Goal: Task Accomplishment & Management: Manage account settings

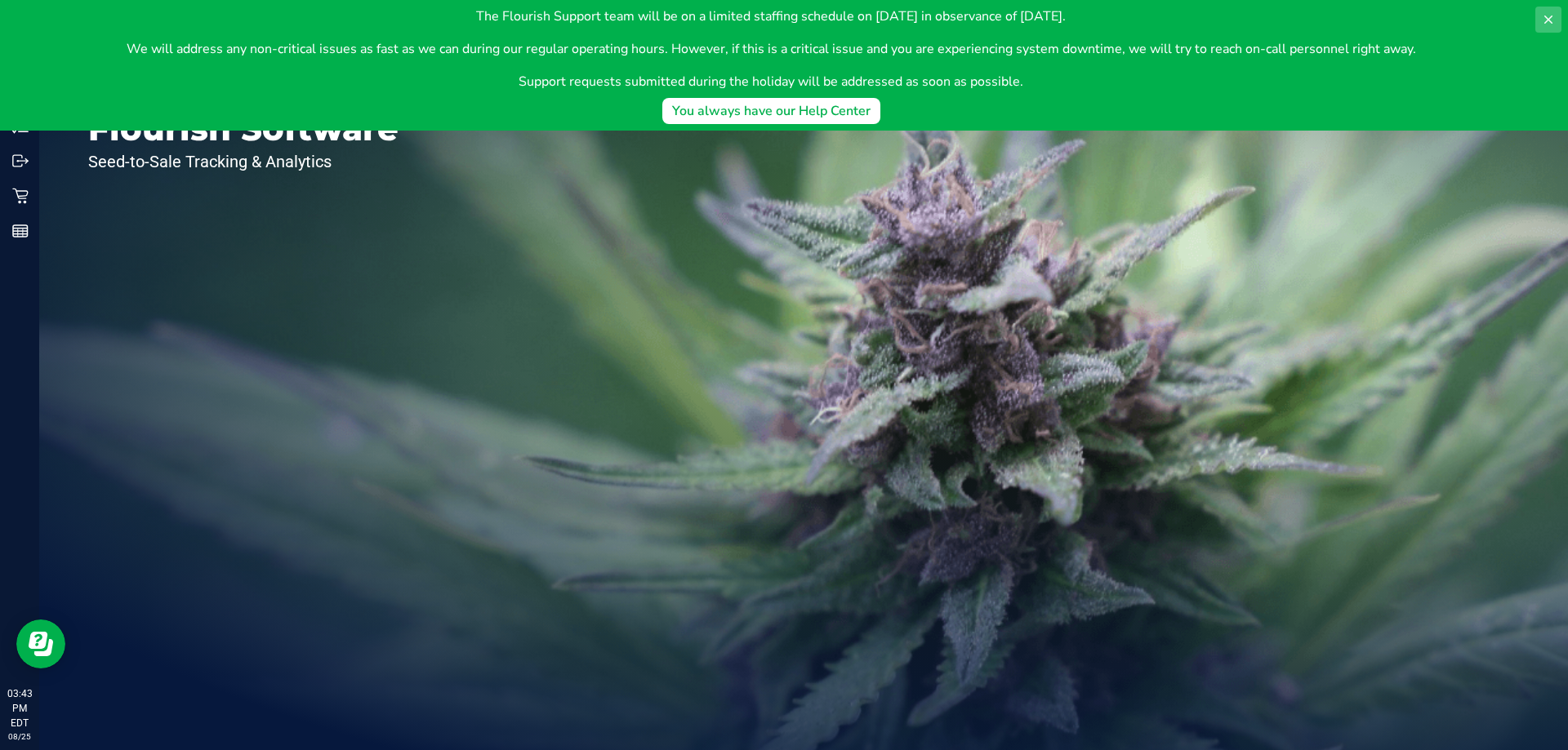
click at [1550, 22] on icon at bounding box center [1547, 19] width 9 height 9
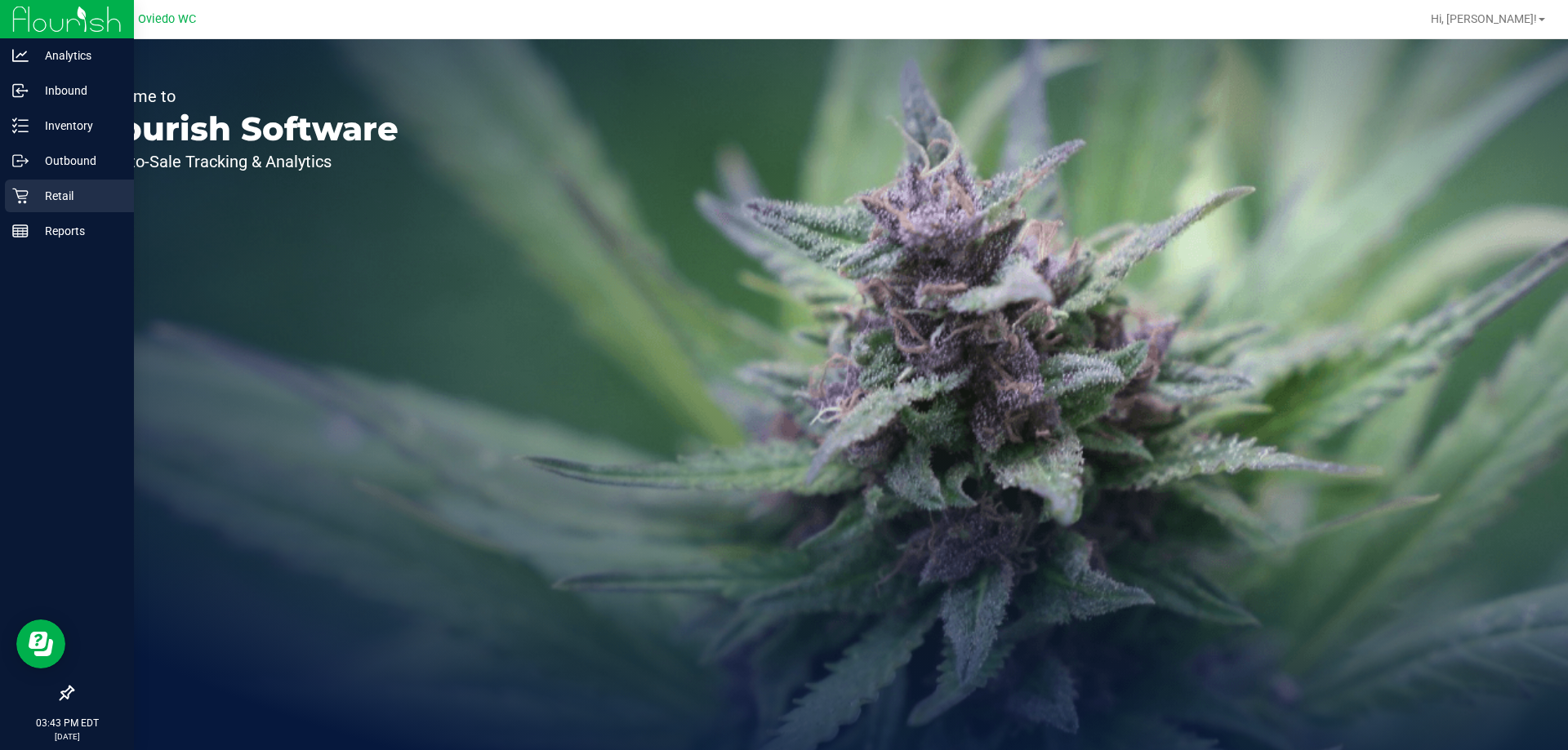
click at [31, 184] on div "Retail" at bounding box center [69, 196] width 129 height 33
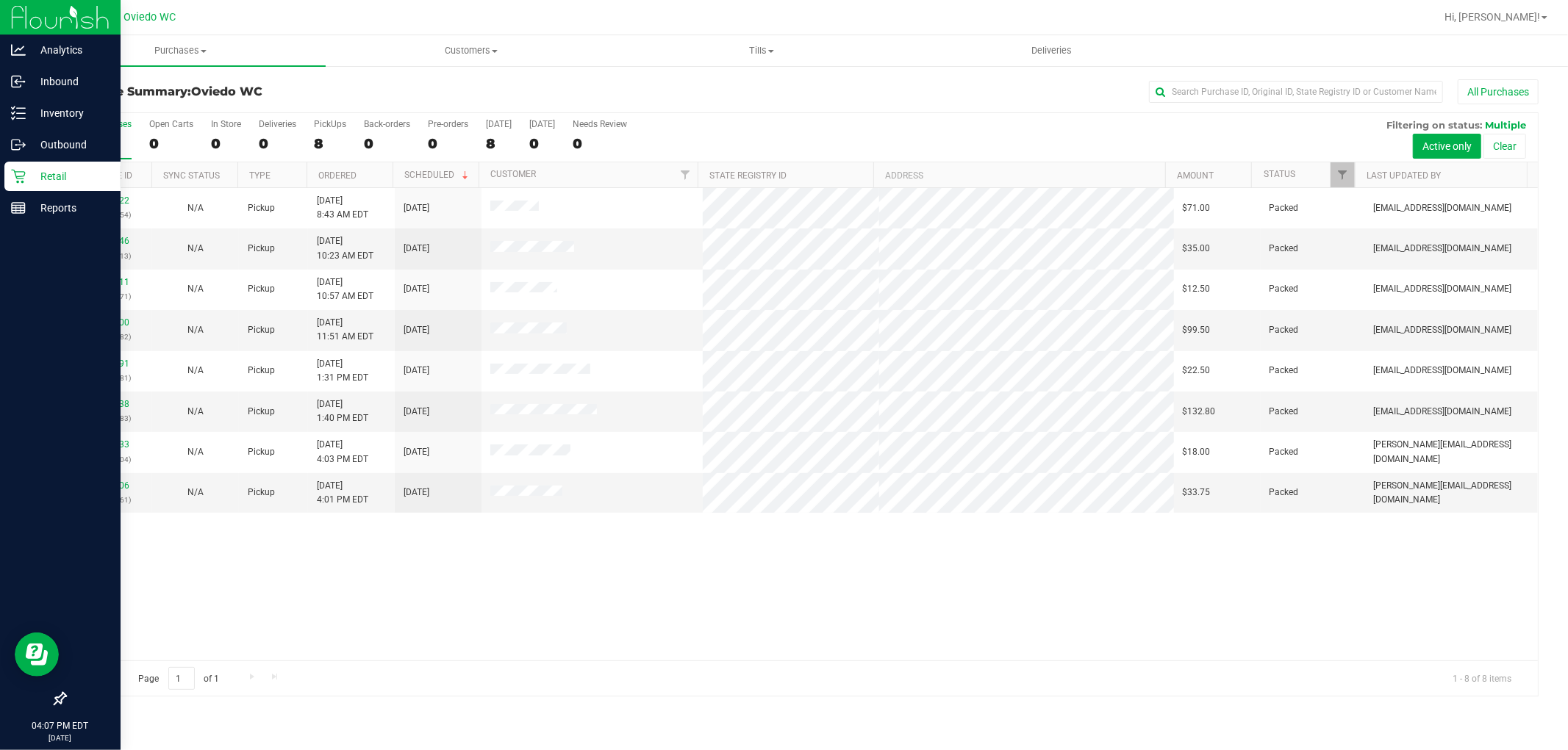
click at [24, 173] on icon at bounding box center [18, 176] width 14 height 14
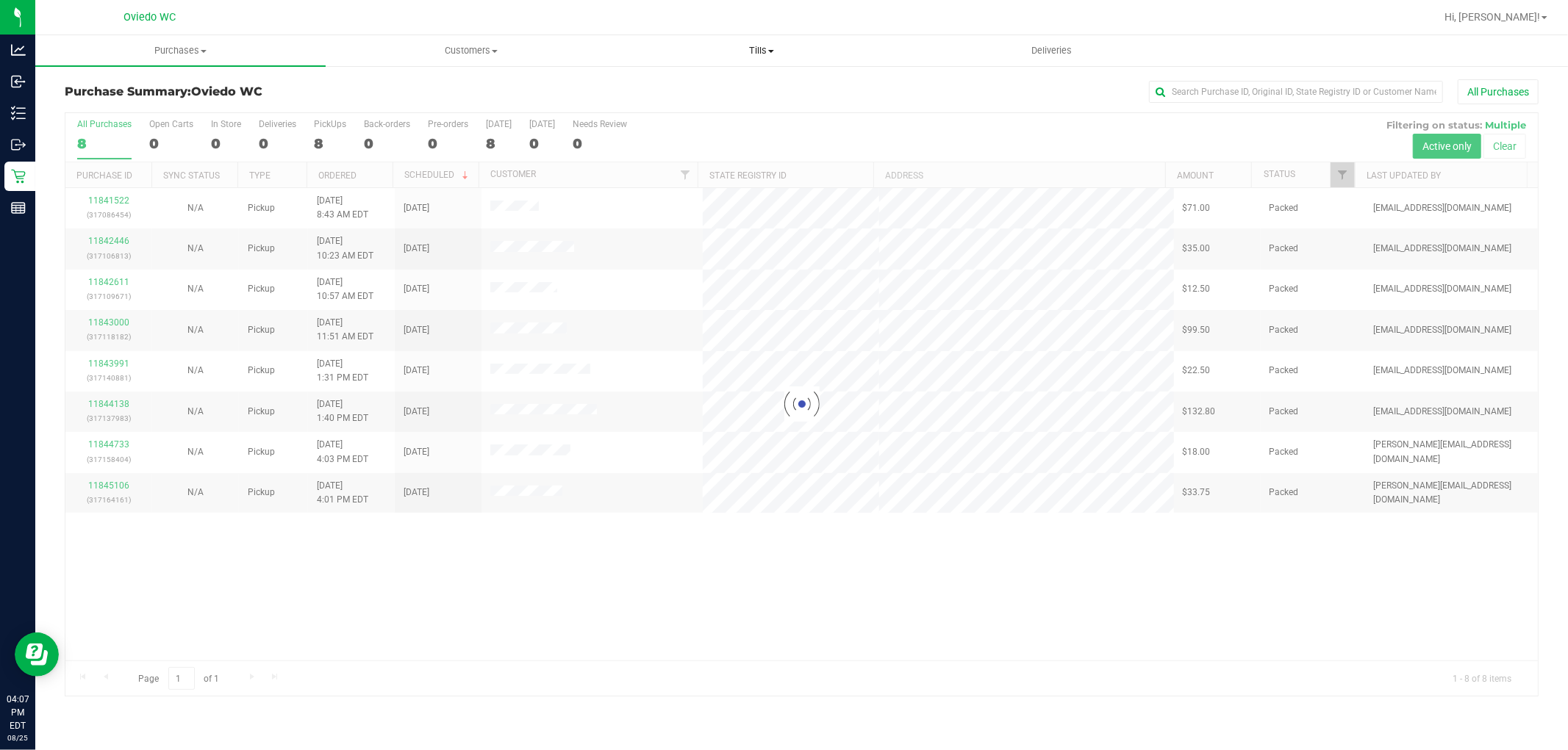
click at [762, 46] on span "Tills" at bounding box center [761, 51] width 289 height 14
click at [706, 78] on ul "Manage tills Reconcile e-payments" at bounding box center [760, 98] width 290 height 62
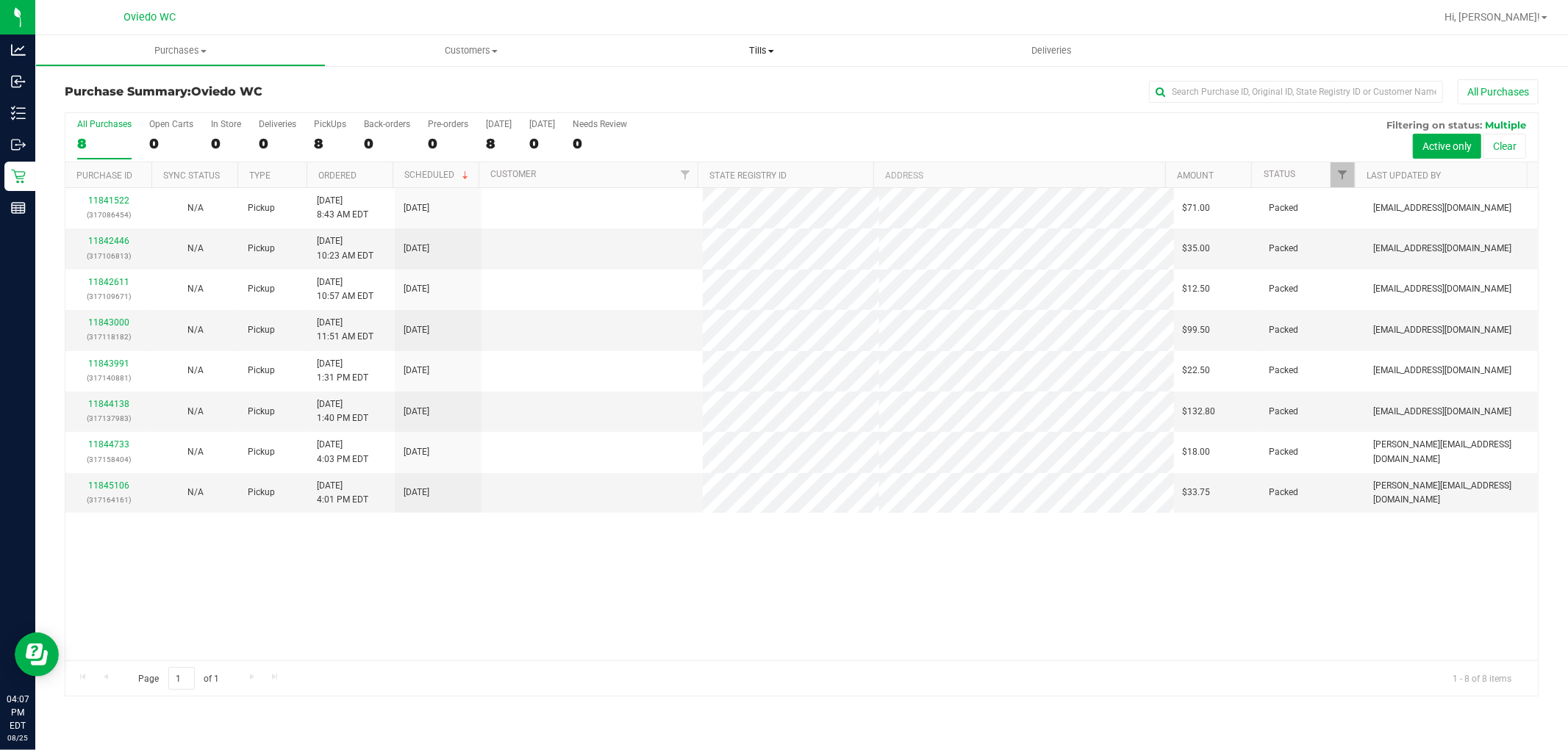
click at [703, 84] on span "Manage tills" at bounding box center [665, 88] width 99 height 13
